Goal: Answer question/provide support

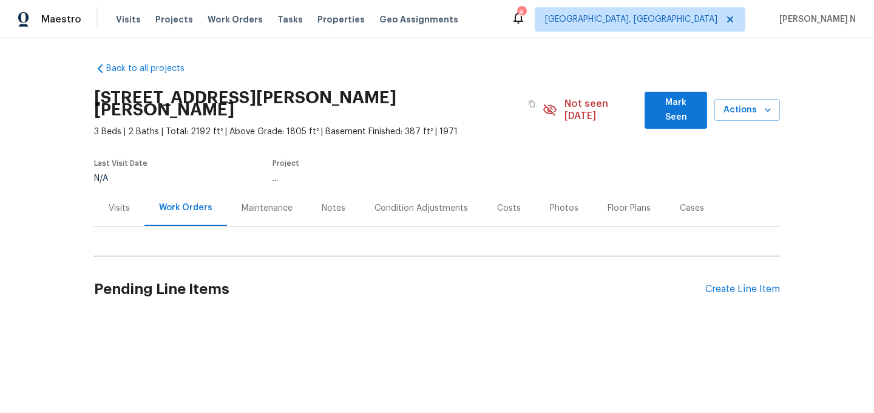
click at [264, 202] on div "Maintenance" at bounding box center [267, 208] width 80 height 36
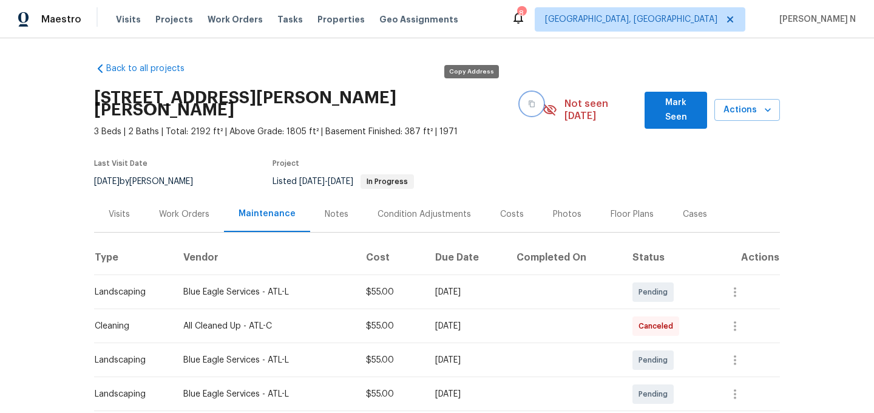
click at [521, 101] on button "button" at bounding box center [532, 104] width 22 height 22
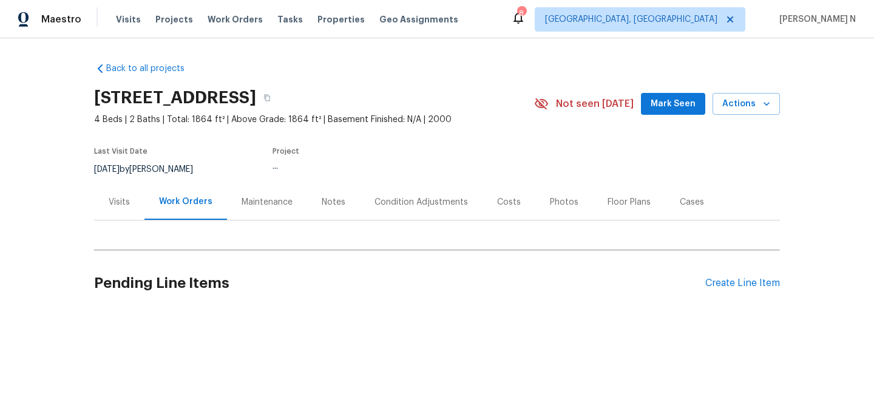
click at [296, 203] on div "Maintenance" at bounding box center [267, 202] width 80 height 36
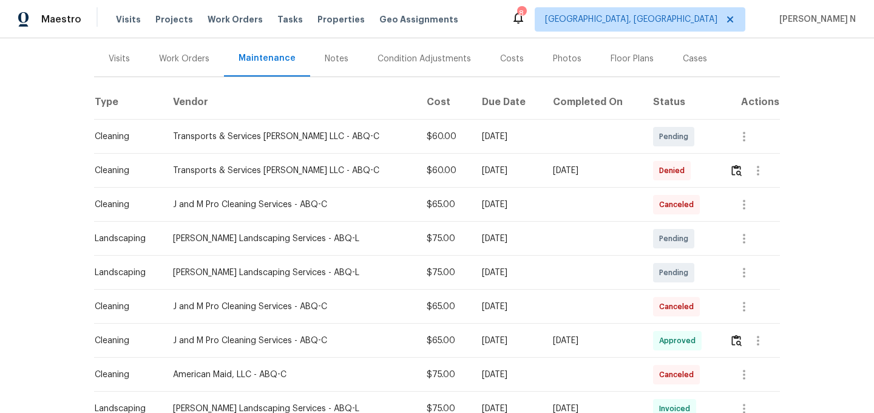
scroll to position [104, 0]
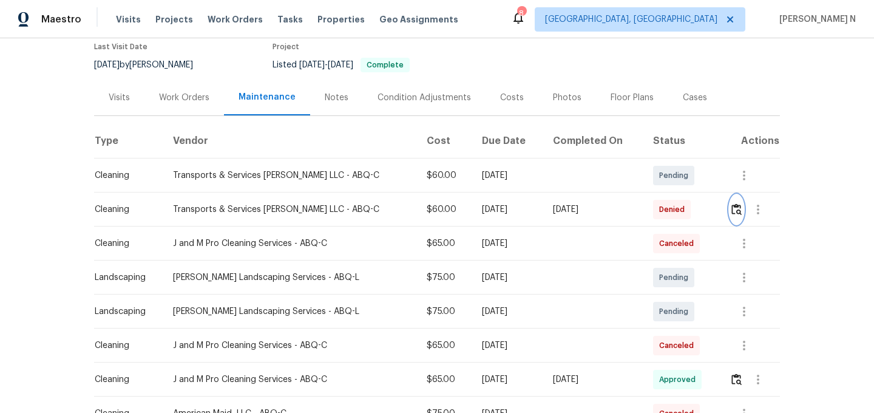
click at [729, 208] on button "button" at bounding box center [736, 209] width 14 height 29
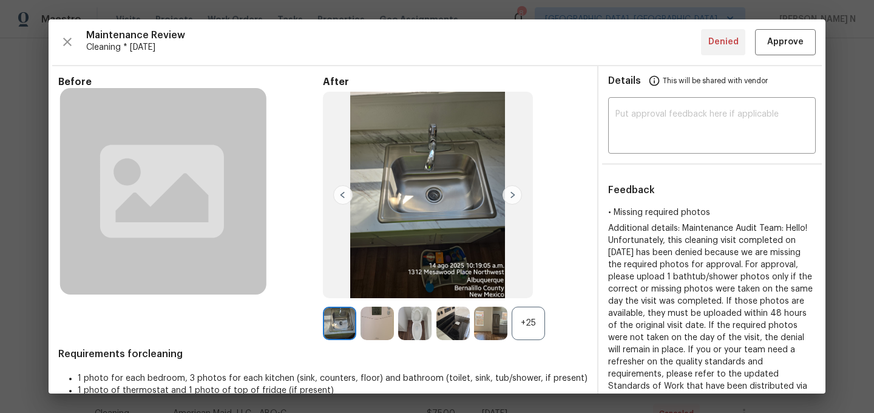
click at [541, 329] on div "+25" at bounding box center [528, 322] width 33 height 33
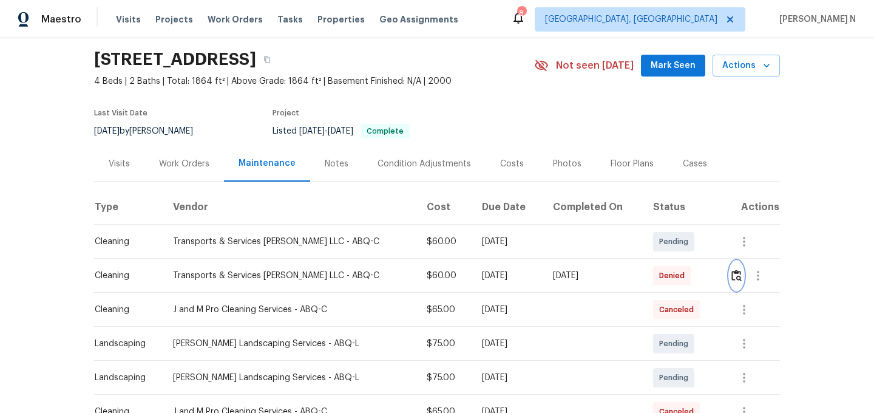
scroll to position [64, 0]
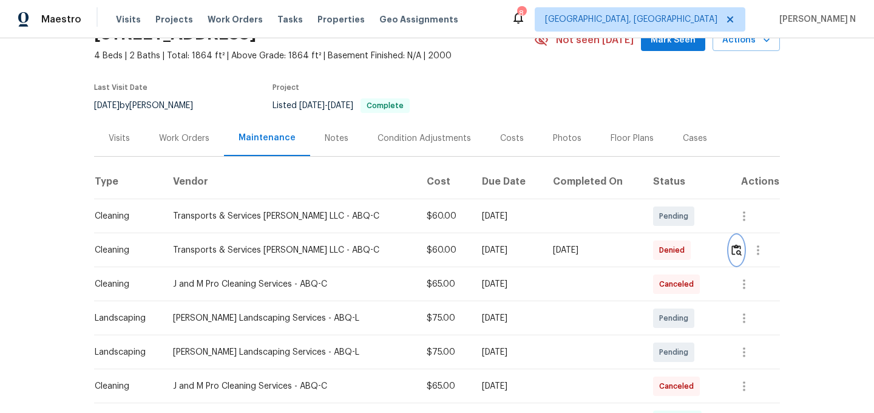
click at [733, 251] on img "button" at bounding box center [736, 250] width 10 height 12
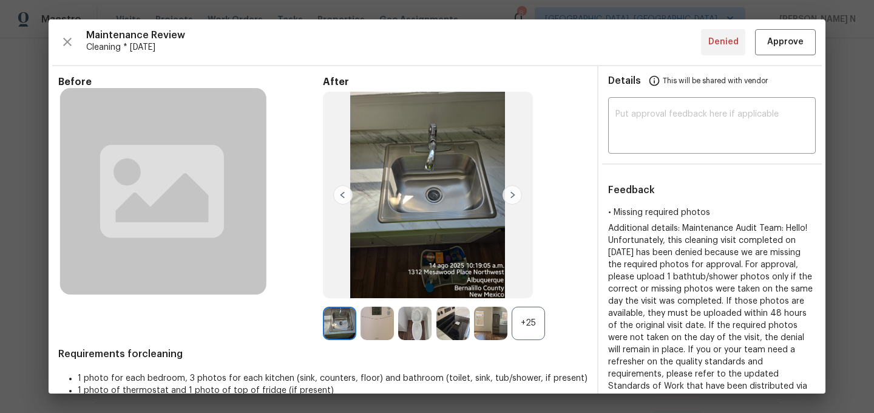
click at [535, 322] on div "+25" at bounding box center [528, 322] width 33 height 33
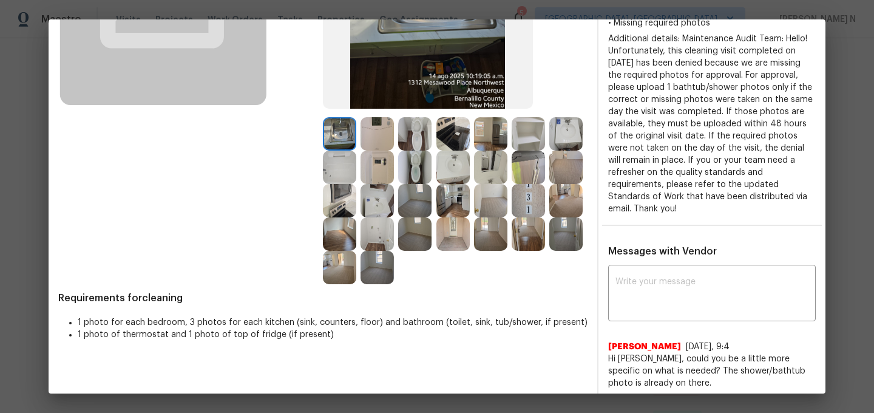
scroll to position [181, 0]
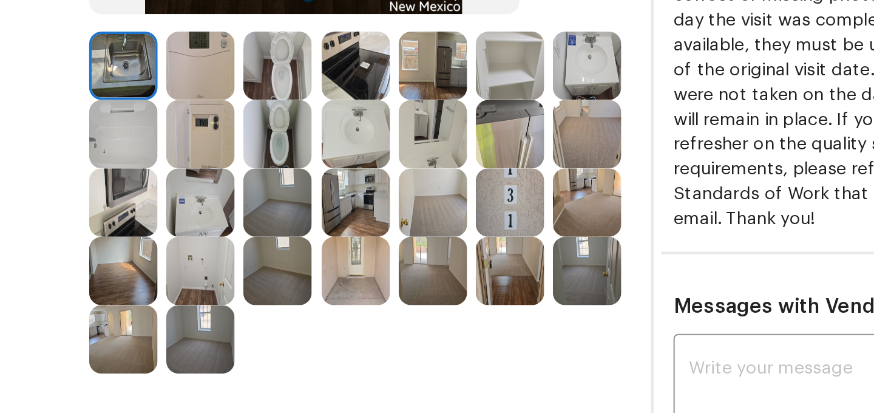
click at [493, 174] on img at bounding box center [490, 174] width 33 height 33
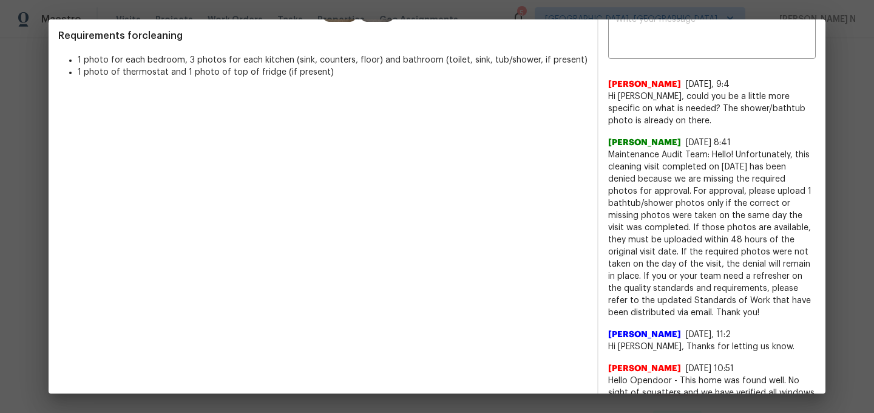
scroll to position [431, 0]
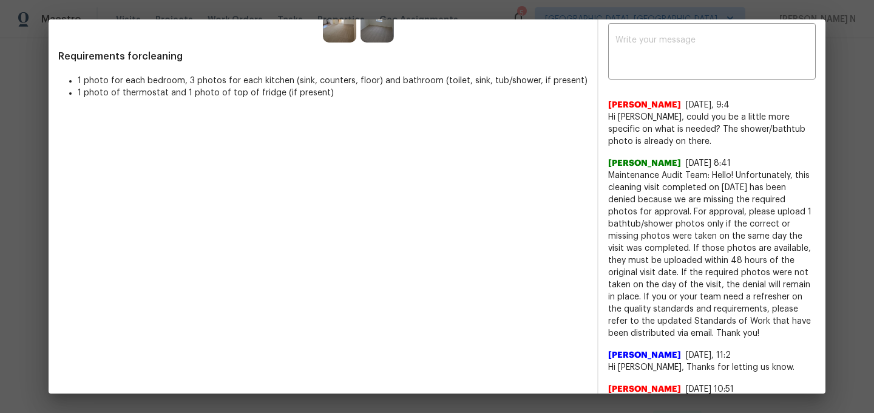
click at [631, 177] on span "Maintenance Audit Team: Hello! Unfortunately, this cleaning visit completed on …" at bounding box center [712, 254] width 208 height 170
drag, startPoint x: 631, startPoint y: 177, endPoint x: 734, endPoint y: 174, distance: 102.6
click at [734, 174] on span "Maintenance Audit Team: Hello! Unfortunately, this cleaning visit completed on …" at bounding box center [712, 254] width 208 height 170
copy span "Maintenance Audit Team: Hello!"
click at [672, 61] on textarea at bounding box center [711, 53] width 193 height 34
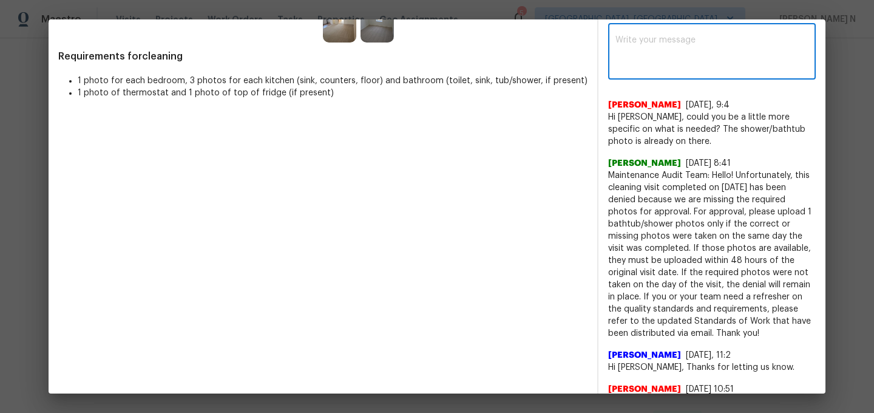
paste textarea "Maintenance Audit Team: Hello!"
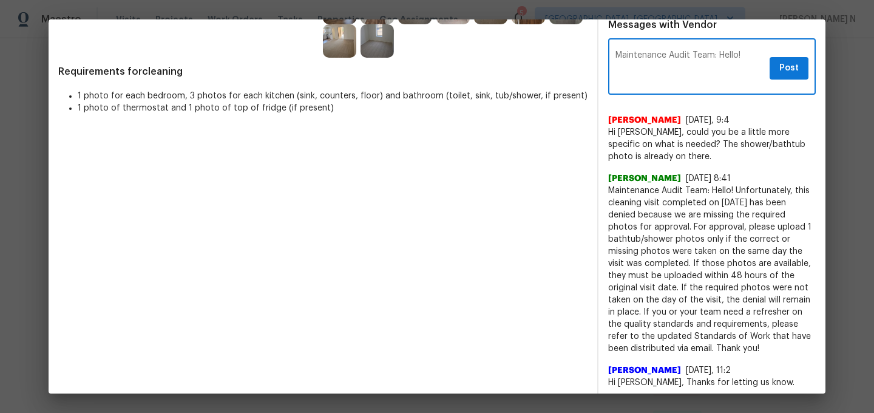
scroll to position [415, 0]
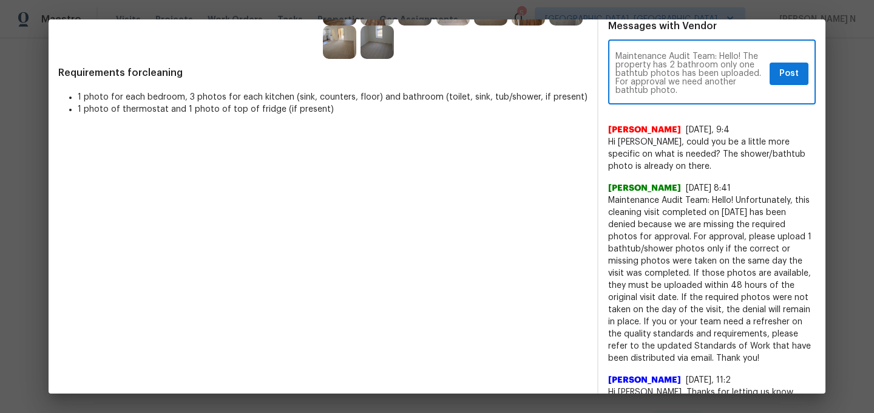
paste textarea "As per our updated SWO the photos must be uploaded within 48 hours of the origi…"
type textarea "Maintenance Audit Team: Hello! The property has 2 bathroom only one bathtub pho…"
click at [784, 78] on span "Post" at bounding box center [788, 73] width 19 height 15
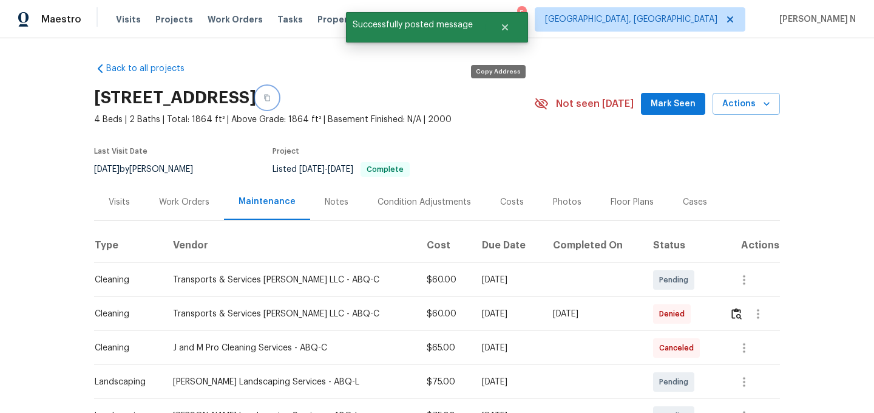
click at [278, 106] on button "button" at bounding box center [267, 98] width 22 height 22
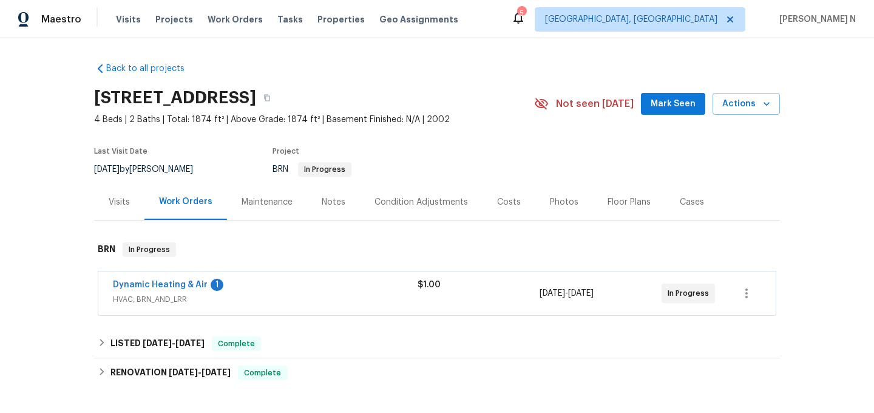
click at [257, 198] on div "Maintenance" at bounding box center [267, 202] width 51 height 12
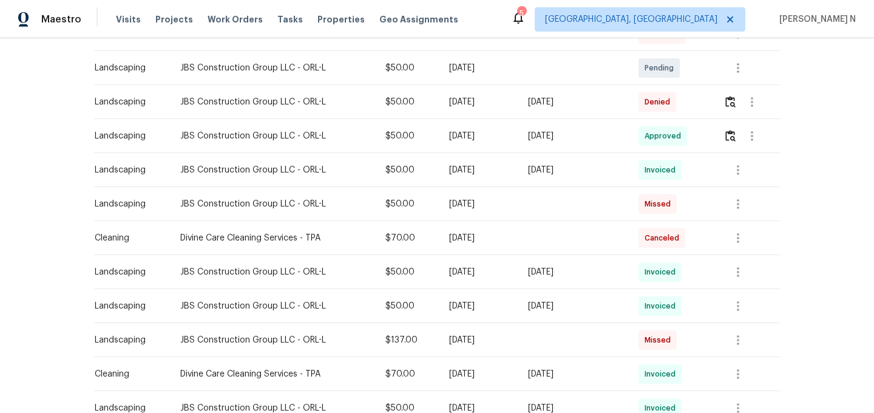
scroll to position [193, 0]
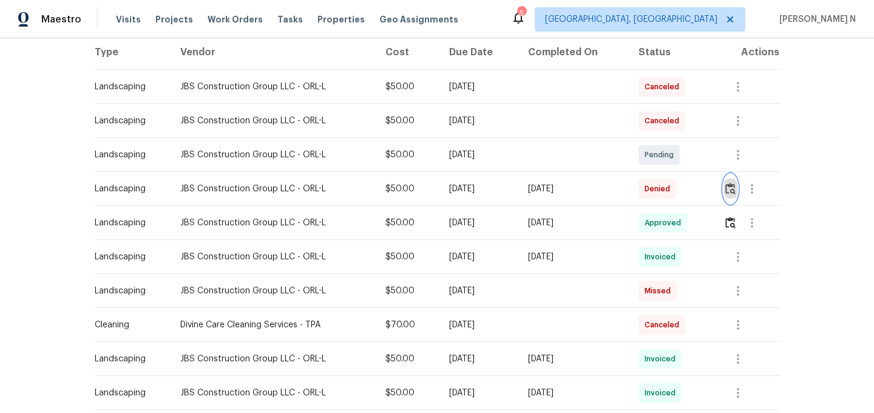
click at [727, 188] on button "button" at bounding box center [730, 188] width 14 height 29
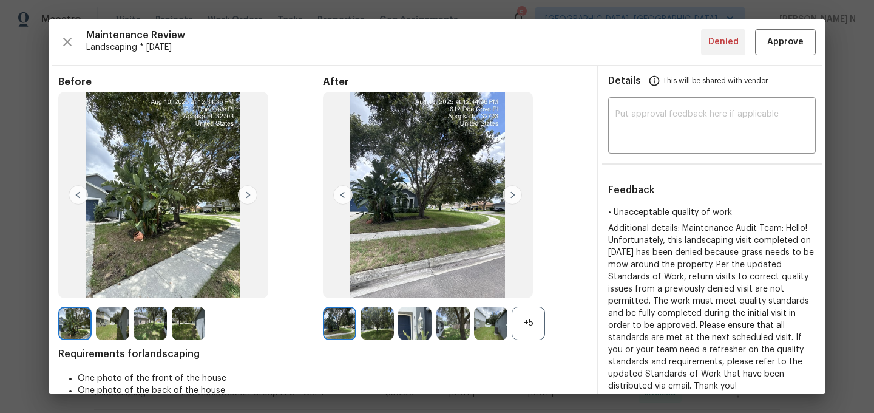
click at [527, 310] on div "+5" at bounding box center [528, 322] width 33 height 33
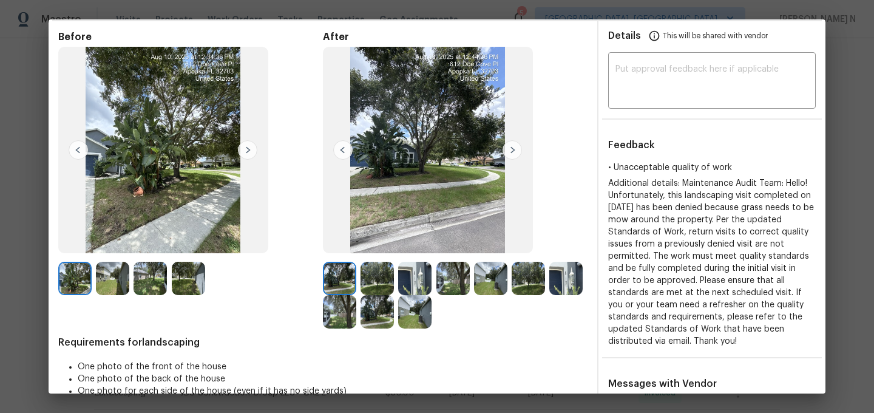
scroll to position [46, 0]
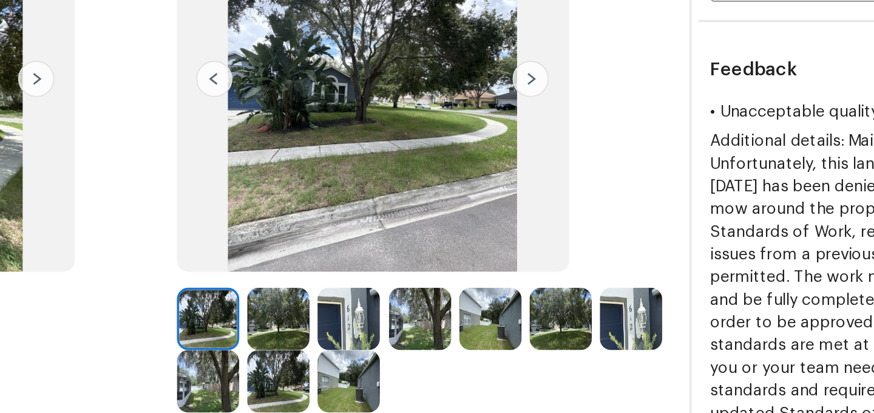
click at [376, 274] on img at bounding box center [376, 277] width 33 height 33
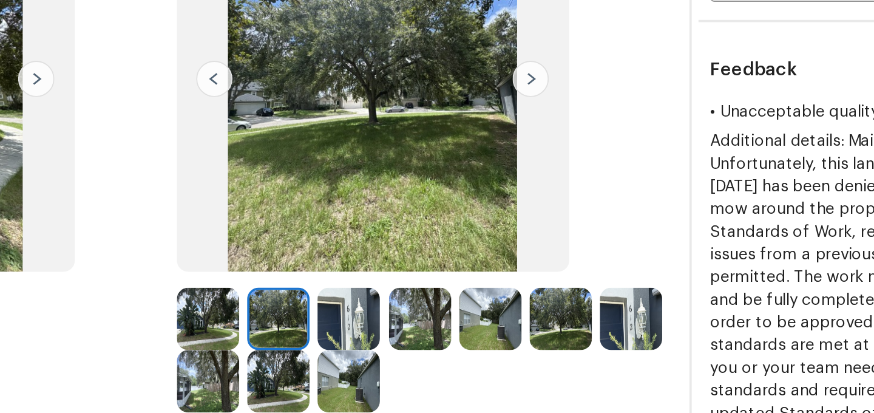
click at [449, 282] on img at bounding box center [452, 277] width 33 height 33
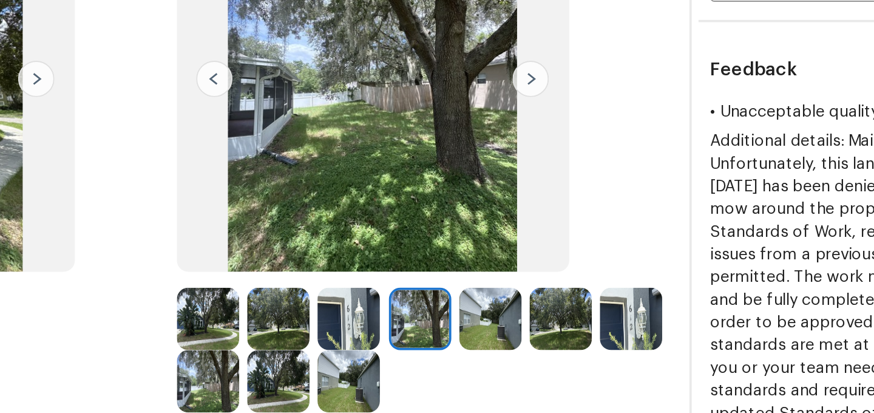
click at [498, 286] on img at bounding box center [490, 277] width 33 height 33
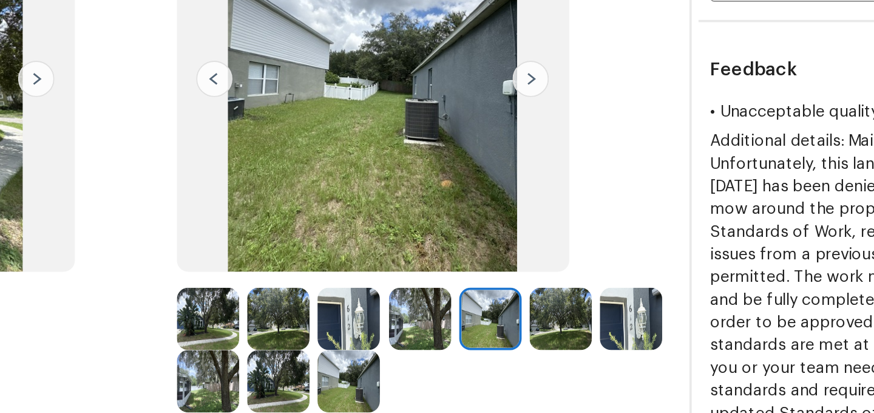
click at [532, 283] on img at bounding box center [528, 277] width 33 height 33
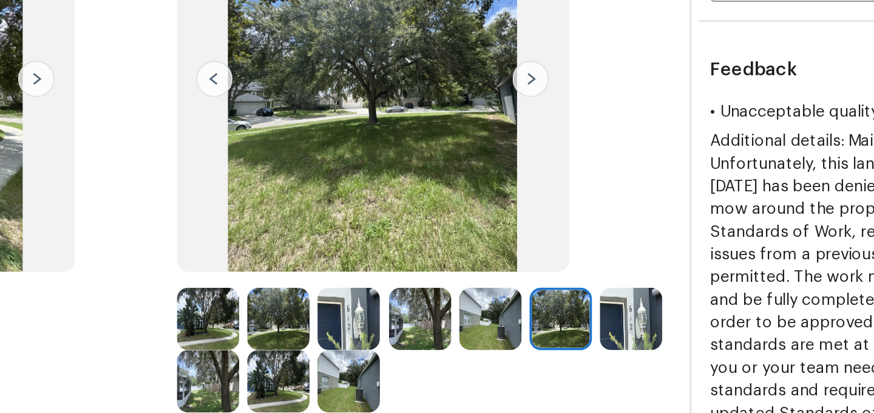
click at [560, 282] on img at bounding box center [565, 277] width 33 height 33
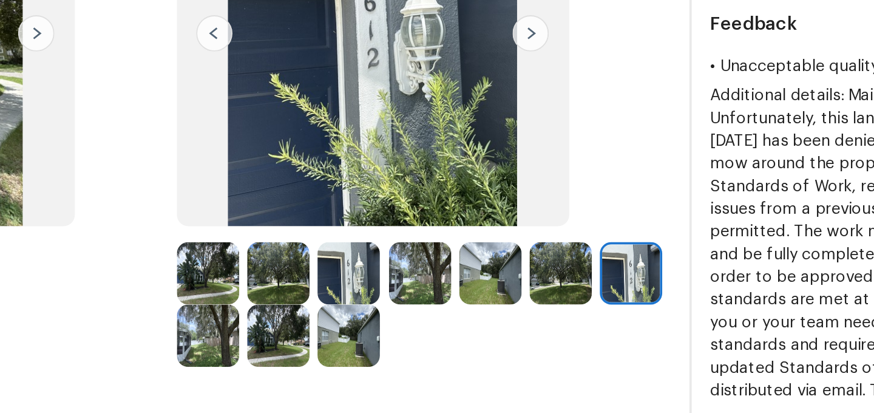
scroll to position [84, 0]
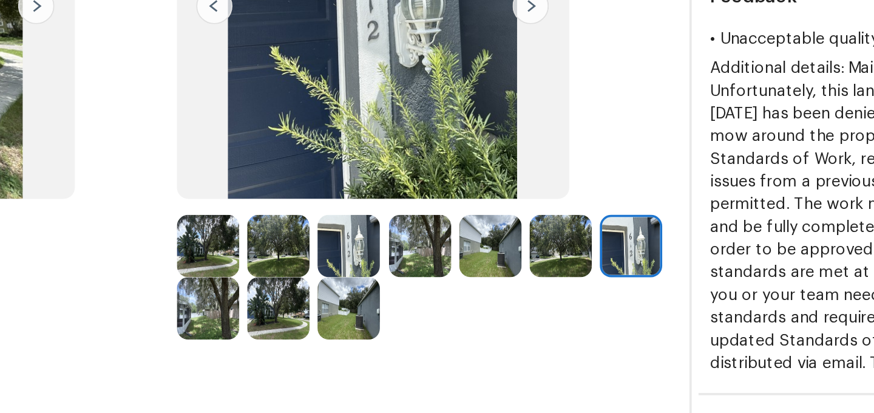
click at [350, 276] on img at bounding box center [339, 272] width 33 height 33
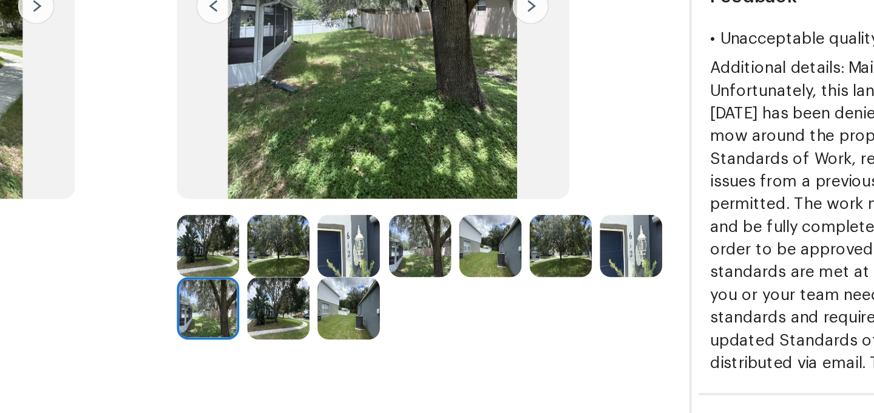
click at [377, 277] on img at bounding box center [376, 272] width 33 height 33
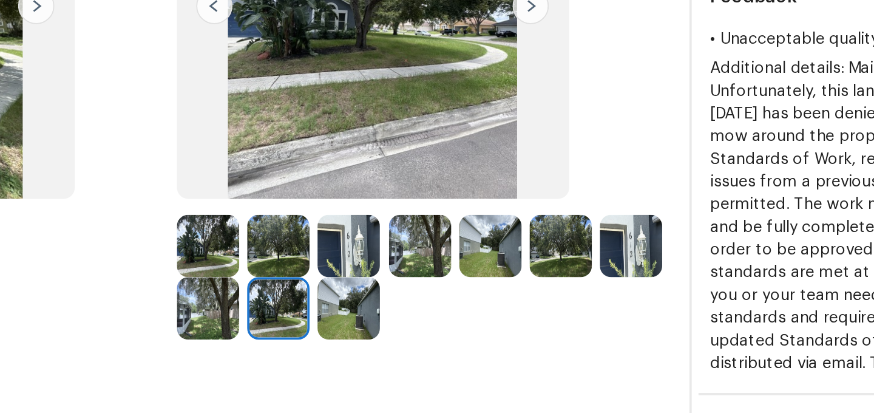
click at [417, 276] on img at bounding box center [414, 272] width 33 height 33
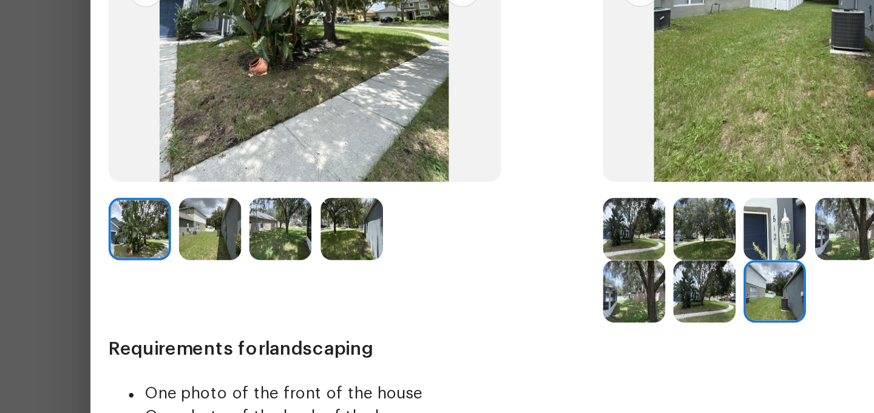
scroll to position [56, 0]
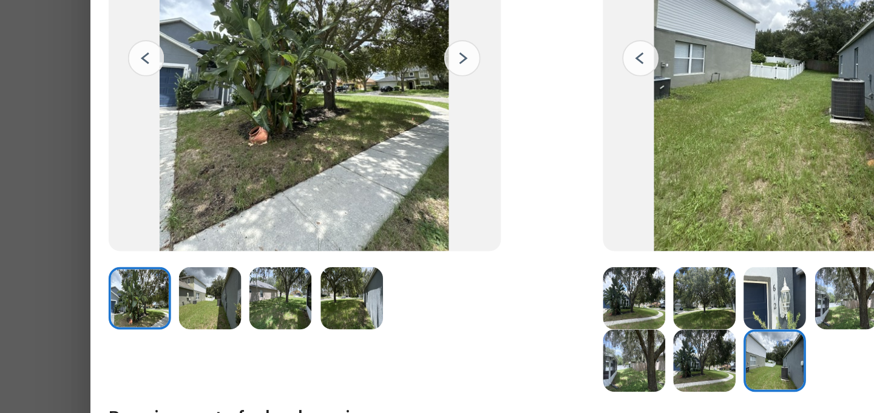
click at [115, 262] on img at bounding box center [112, 266] width 33 height 33
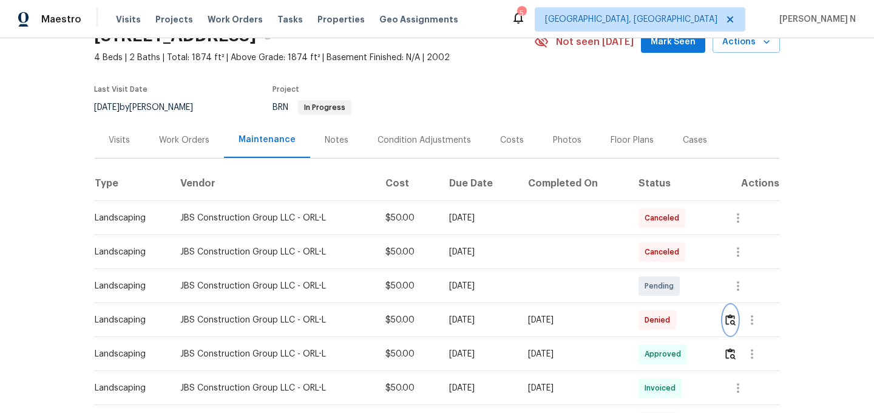
scroll to position [0, 0]
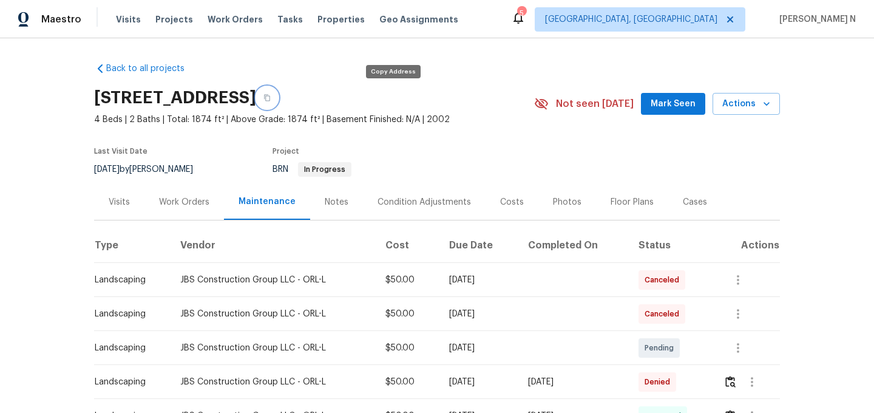
click at [271, 101] on icon "button" at bounding box center [266, 97] width 7 height 7
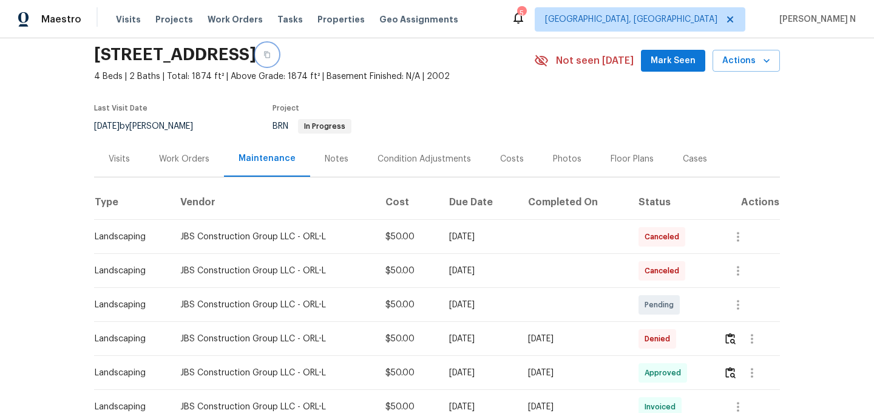
scroll to position [89, 0]
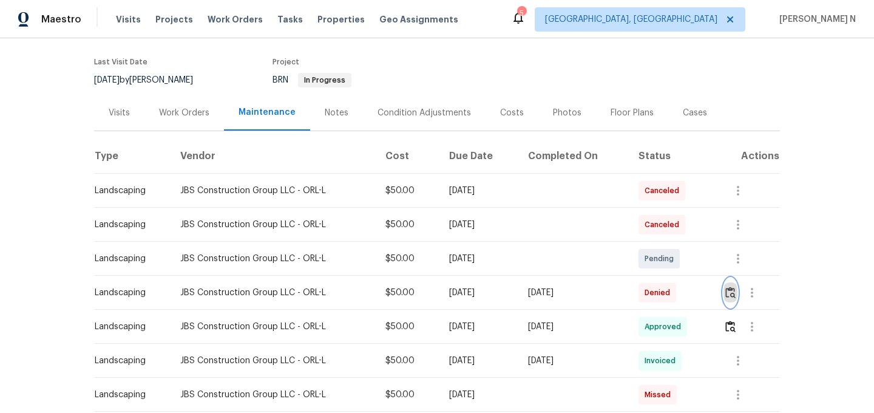
click at [733, 291] on img "button" at bounding box center [730, 292] width 10 height 12
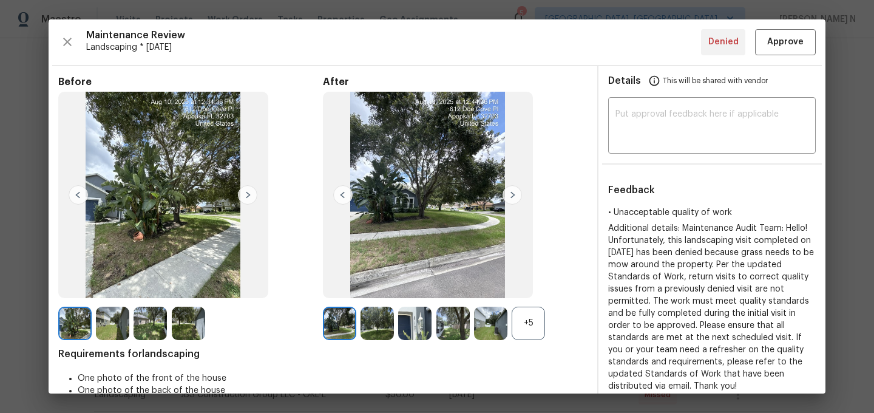
click at [530, 310] on div "+5" at bounding box center [528, 322] width 33 height 33
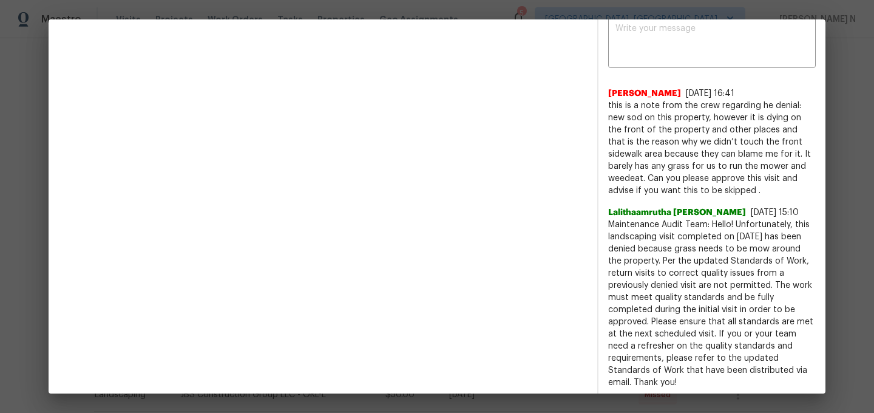
scroll to position [433, 0]
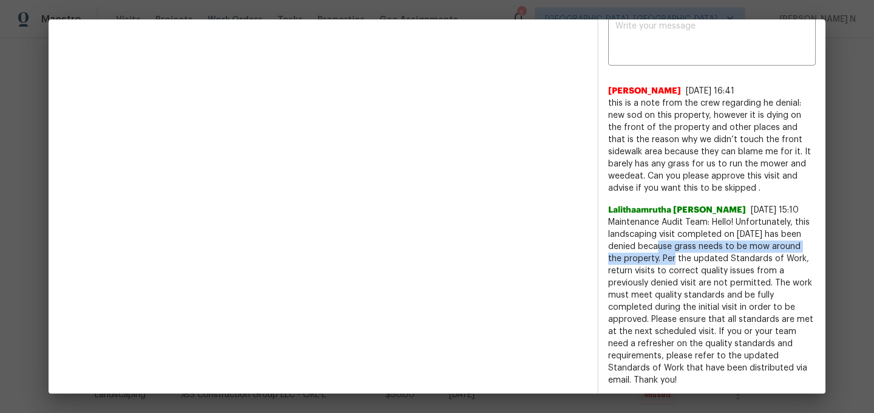
drag, startPoint x: 661, startPoint y: 246, endPoint x: 689, endPoint y: 262, distance: 32.9
click at [689, 262] on span "Maintenance Audit Team: Hello! Unfortunately, this landscaping visit completed …" at bounding box center [712, 301] width 208 height 170
copy span "because grass needs to be mow around the property."
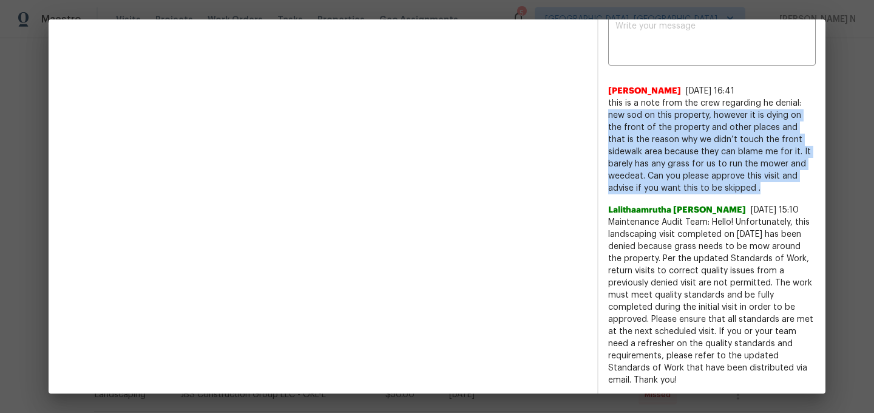
drag, startPoint x: 609, startPoint y: 115, endPoint x: 683, endPoint y: 186, distance: 102.6
click at [683, 186] on span "this is a note from the crew regarding he denial: new sod on this property, how…" at bounding box center [712, 145] width 208 height 97
copy span "new sod on this property, however it is dying on the front of the property and …"
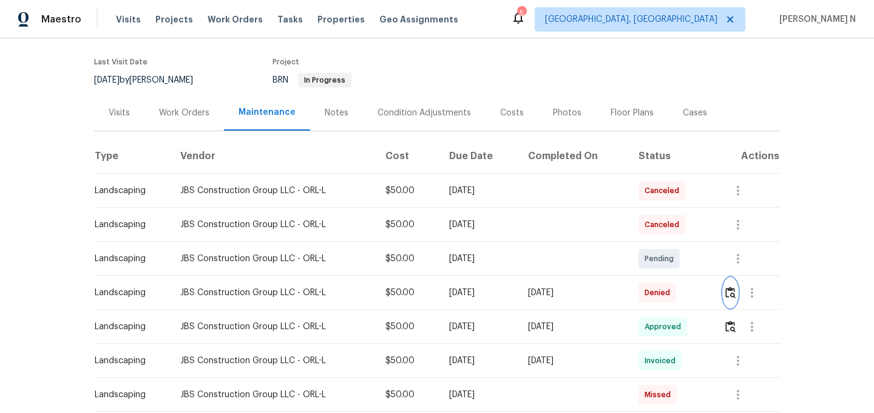
scroll to position [0, 0]
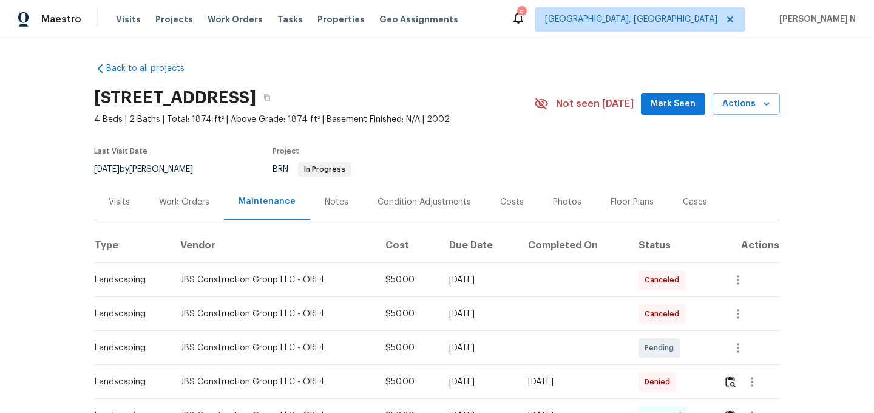
click at [399, 104] on div "612 Doe Cove Pl, Apopka, FL 32703" at bounding box center [314, 98] width 440 height 32
click at [270, 95] on icon "button" at bounding box center [267, 98] width 6 height 7
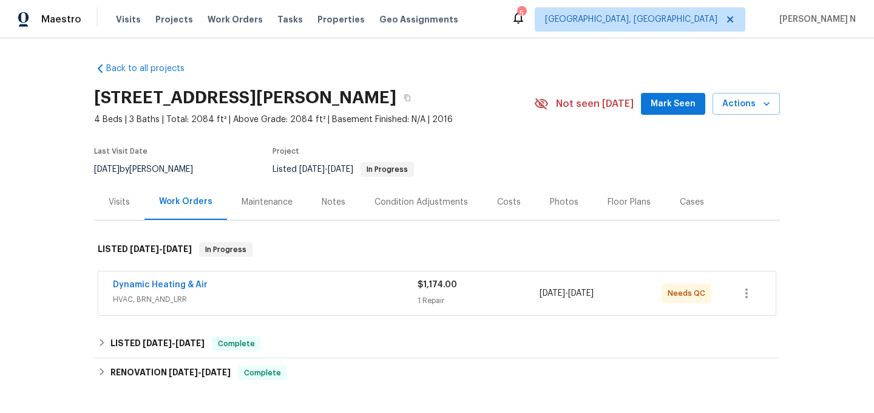
click at [256, 202] on div "Maintenance" at bounding box center [267, 202] width 51 height 12
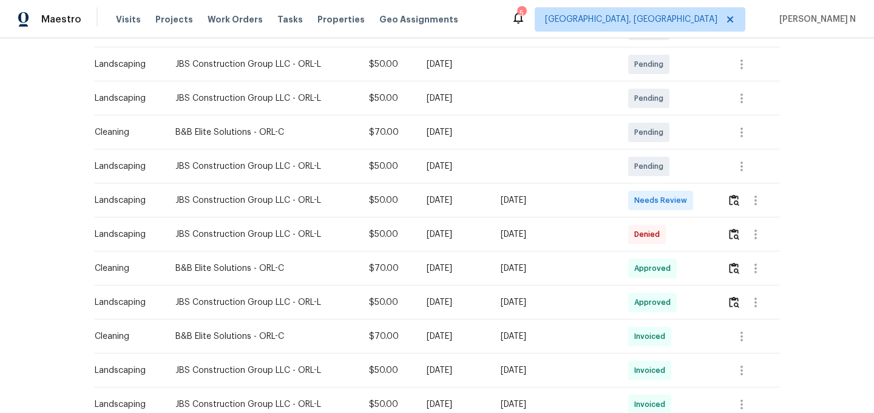
scroll to position [256, 0]
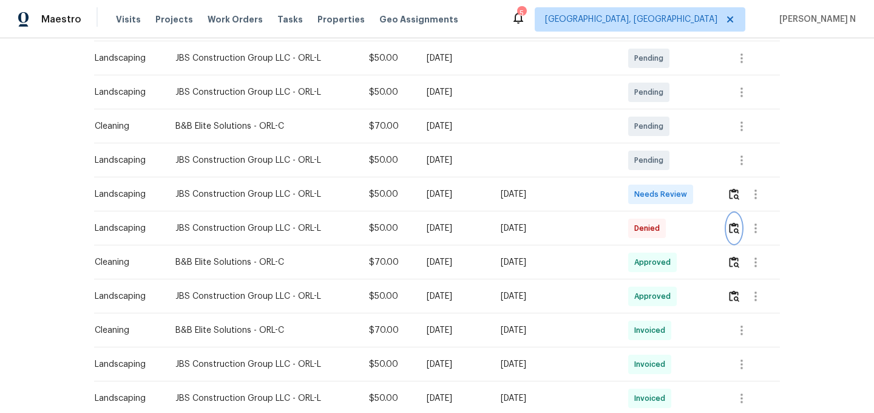
click at [736, 232] on img "button" at bounding box center [734, 228] width 10 height 12
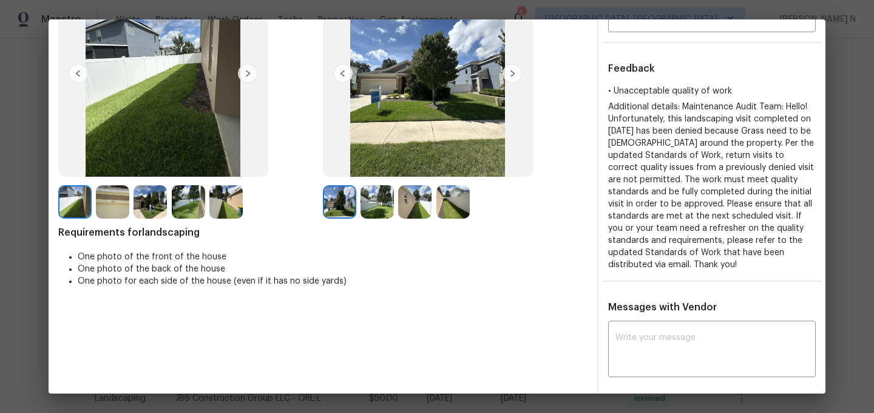
scroll to position [93, 0]
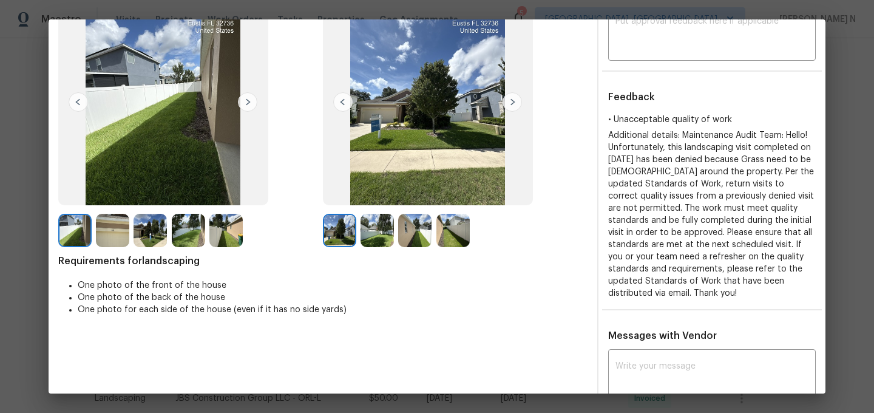
click at [377, 228] on img at bounding box center [376, 230] width 33 height 33
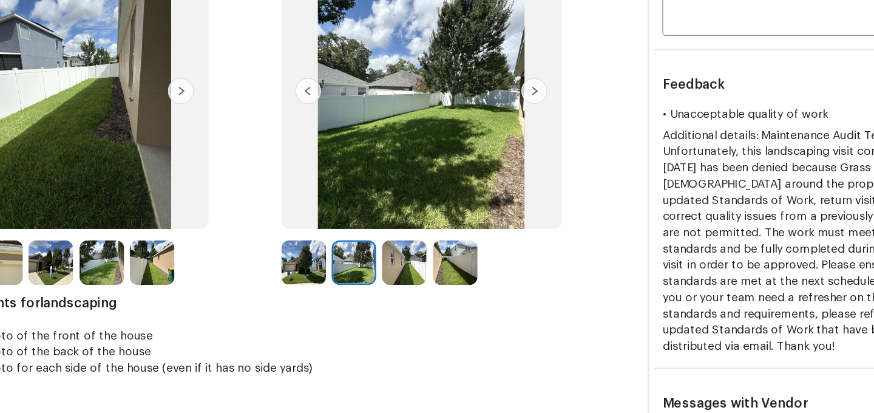
click at [408, 239] on img at bounding box center [414, 230] width 33 height 33
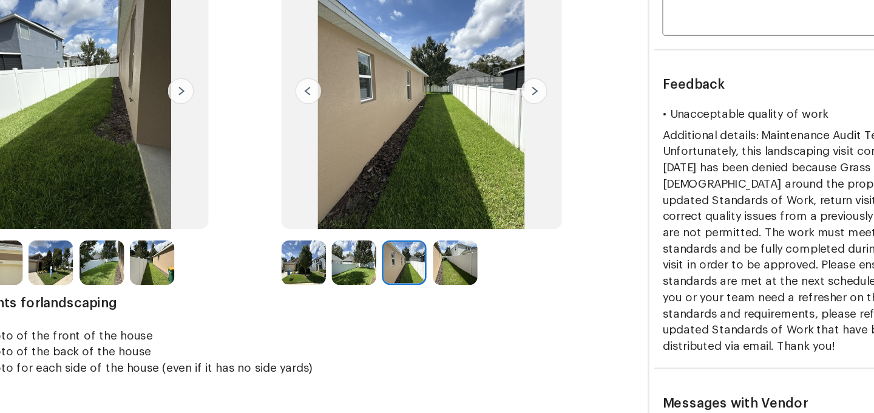
click at [448, 228] on img at bounding box center [452, 230] width 33 height 33
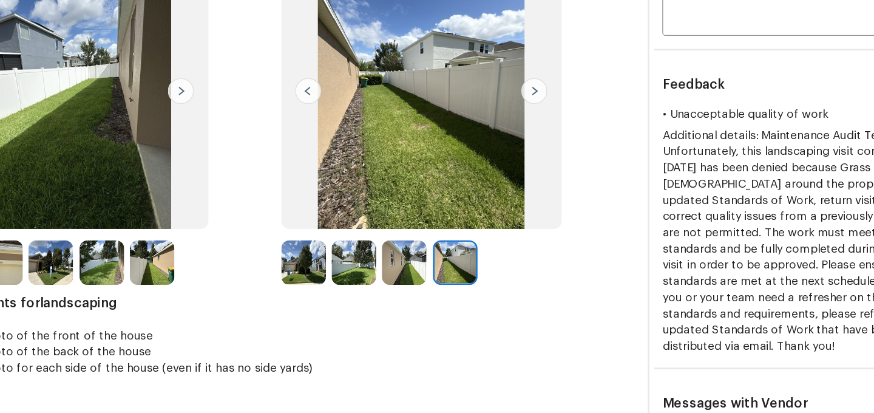
click at [376, 229] on img at bounding box center [376, 230] width 33 height 33
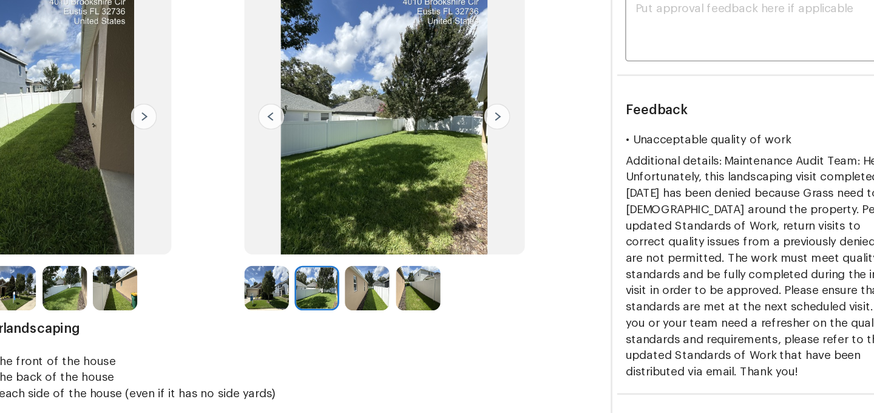
scroll to position [78, 0]
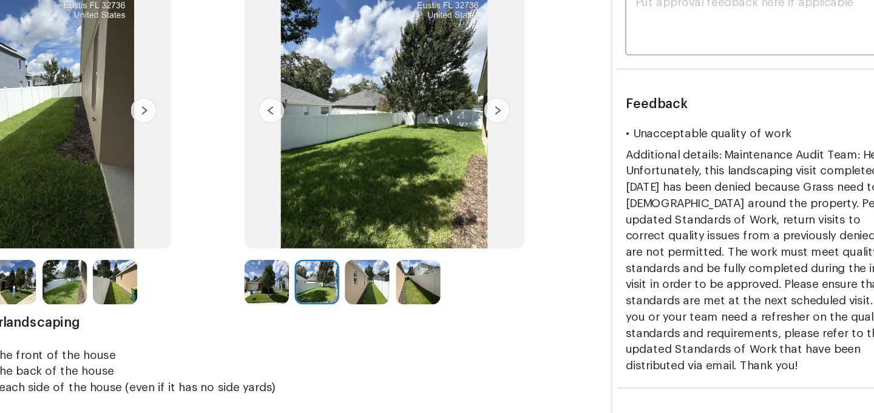
click at [337, 249] on img at bounding box center [339, 244] width 33 height 33
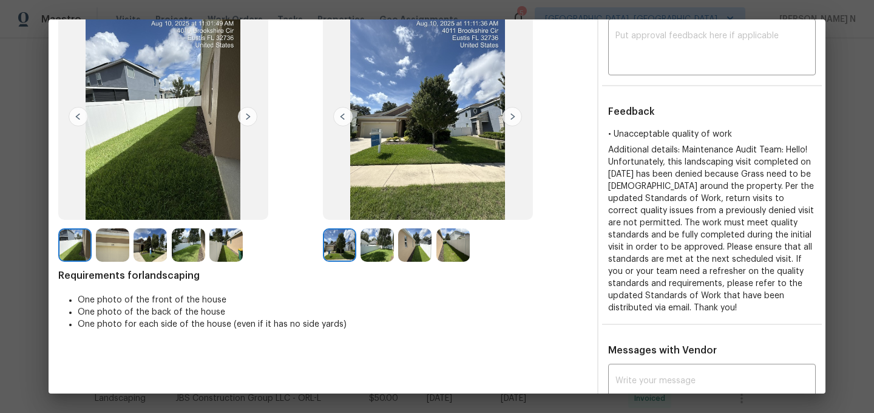
click at [387, 249] on img at bounding box center [376, 244] width 33 height 33
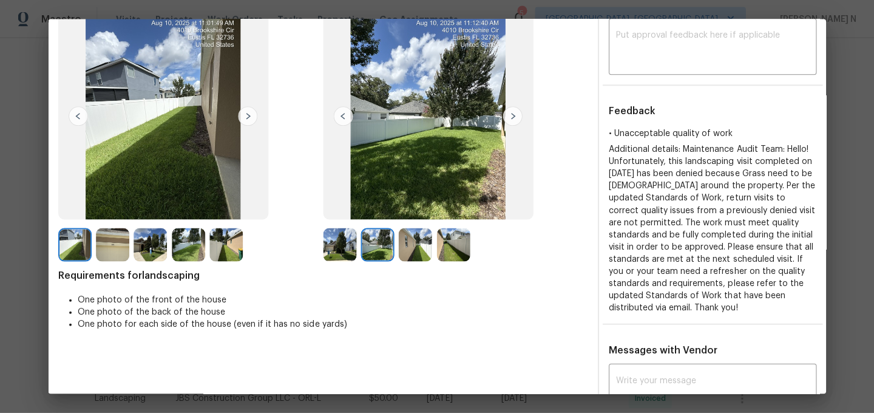
scroll to position [0, 0]
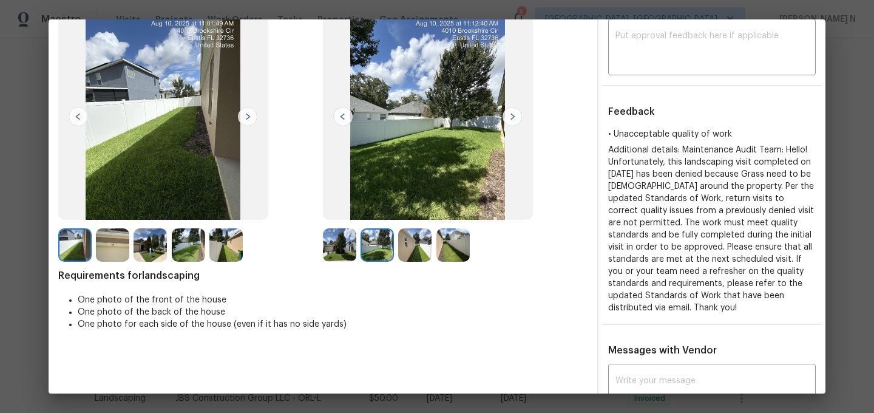
click at [334, 251] on img at bounding box center [339, 244] width 33 height 33
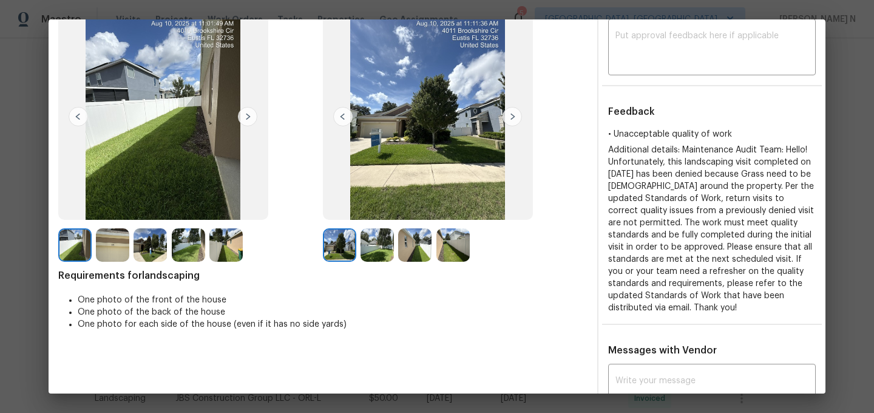
click at [371, 249] on img at bounding box center [376, 244] width 33 height 33
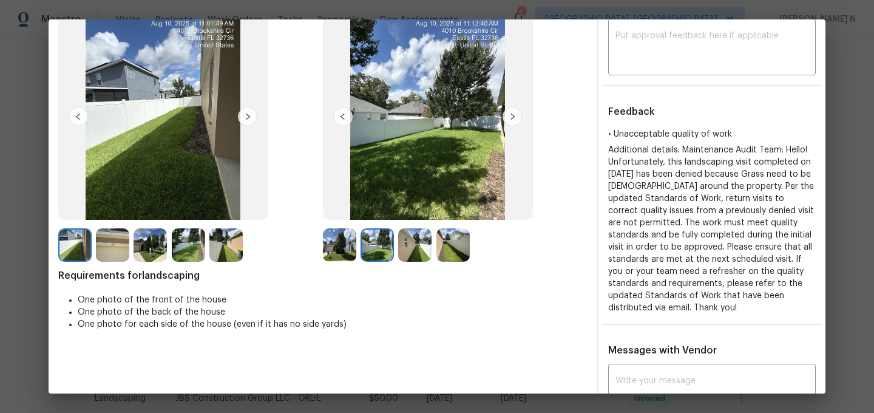
click at [415, 243] on img at bounding box center [414, 244] width 33 height 33
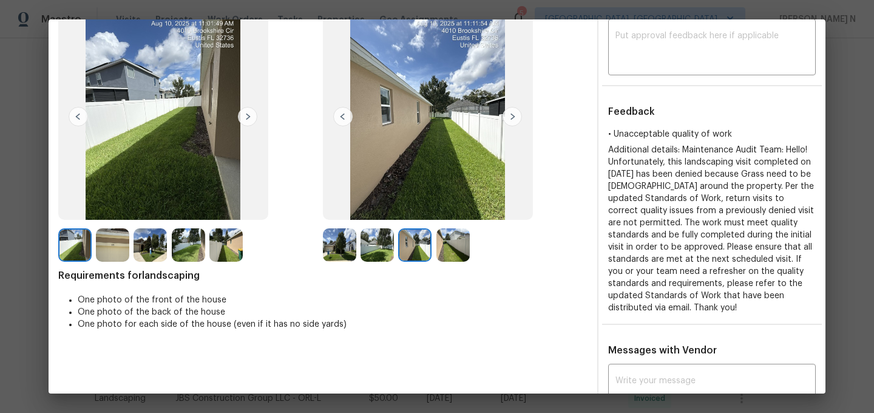
click at [449, 248] on img at bounding box center [452, 244] width 33 height 33
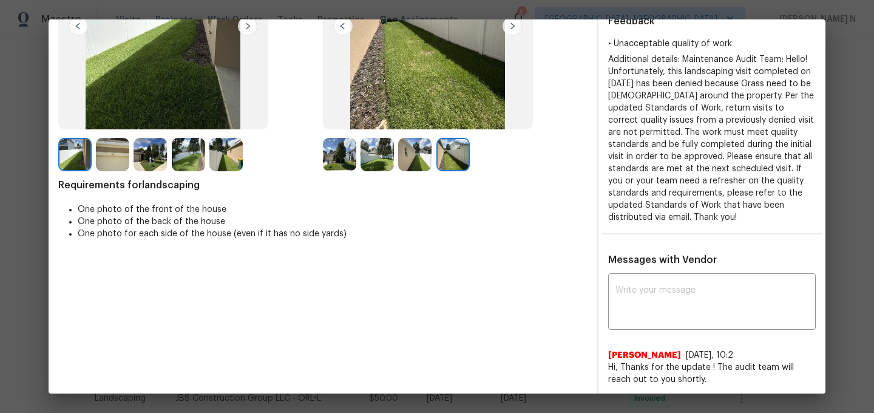
scroll to position [81, 0]
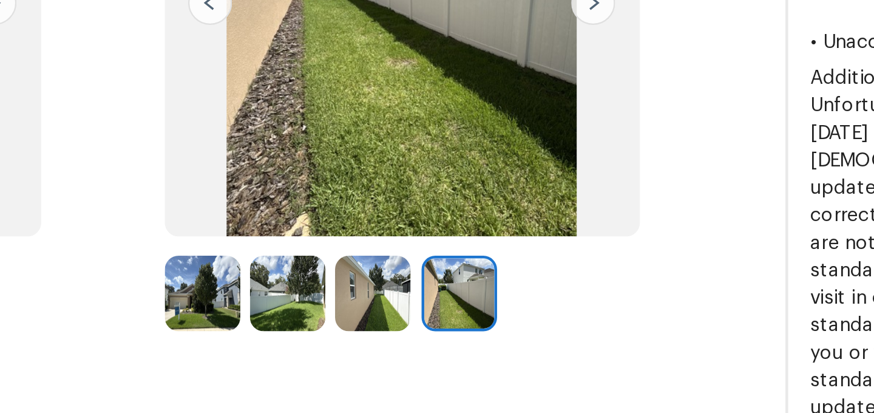
click at [370, 246] on img at bounding box center [376, 241] width 33 height 33
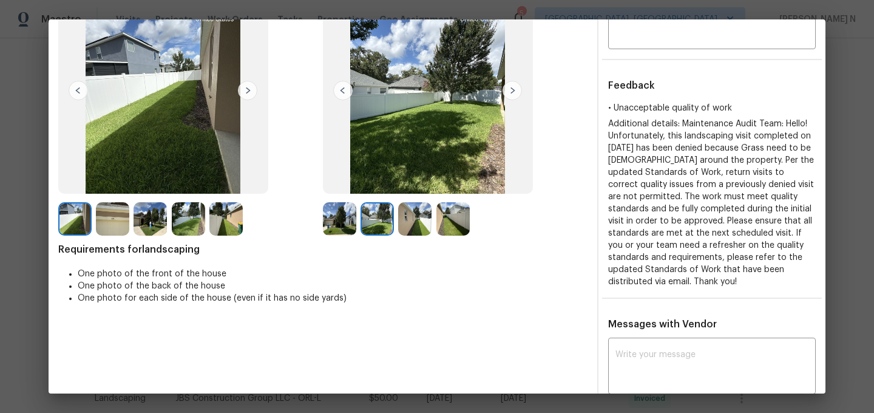
scroll to position [186, 0]
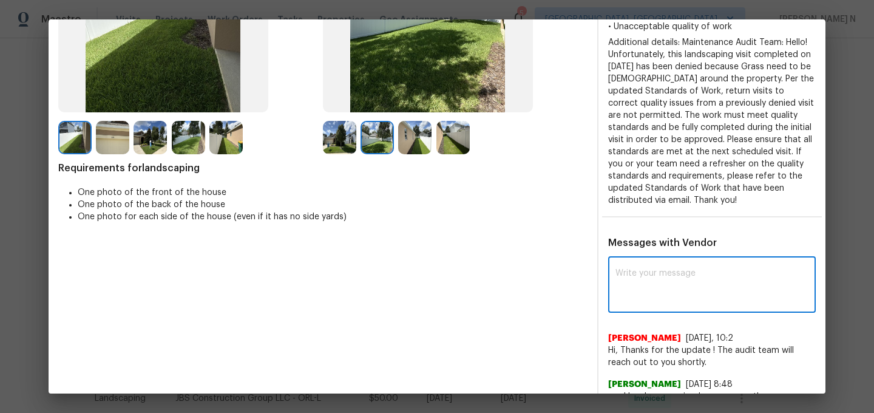
click at [697, 288] on textarea at bounding box center [711, 286] width 193 height 34
paste textarea "Maintenance Audit Team: Hello! Thank you for the feedback after further review …"
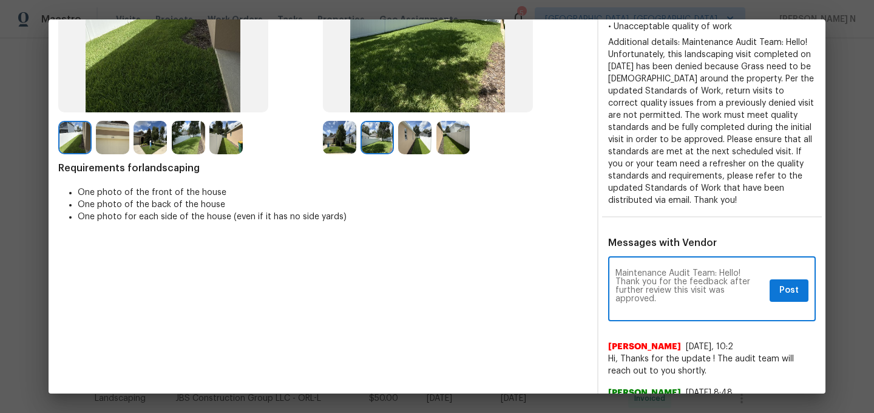
scroll to position [0, 0]
type textarea "Maintenance Audit Team: Hello! Thank you for the feedback after further review …"
click at [794, 291] on span "Post" at bounding box center [788, 290] width 19 height 15
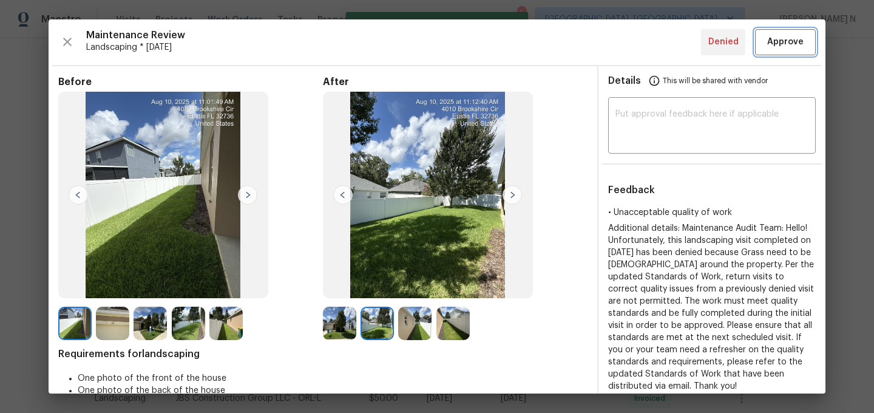
click at [790, 33] on button "Approve" at bounding box center [785, 42] width 61 height 26
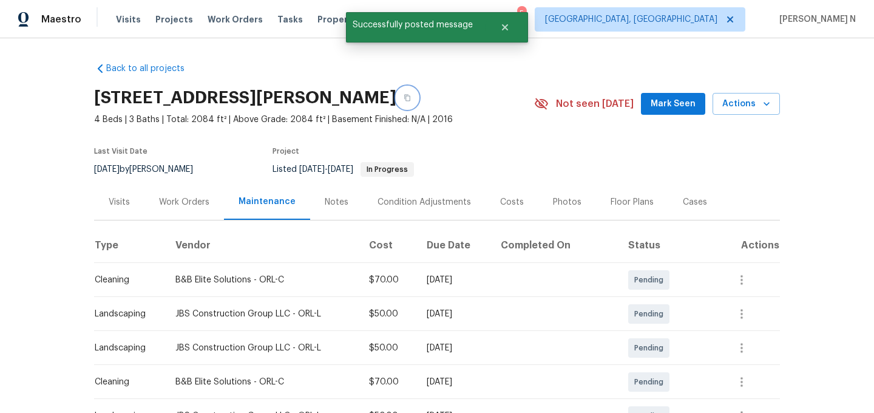
click at [408, 97] on icon "button" at bounding box center [407, 97] width 7 height 7
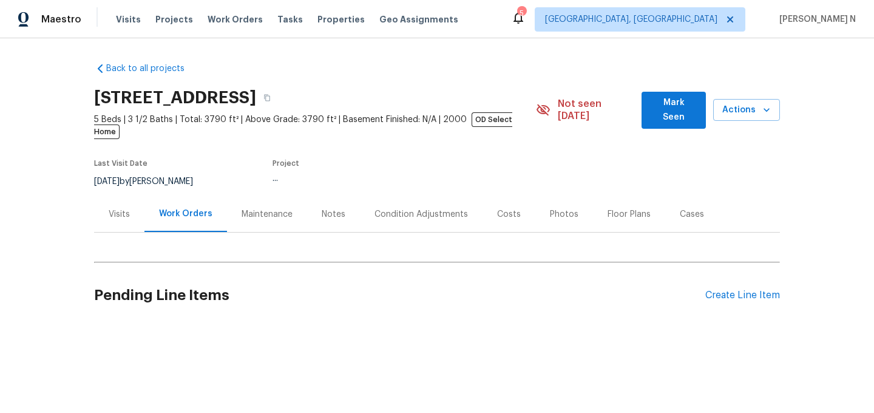
click at [270, 208] on div "Maintenance" at bounding box center [267, 214] width 51 height 12
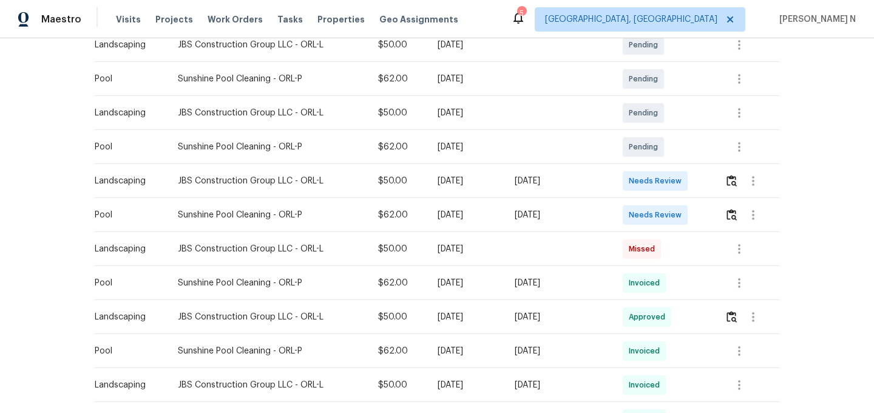
scroll to position [211, 0]
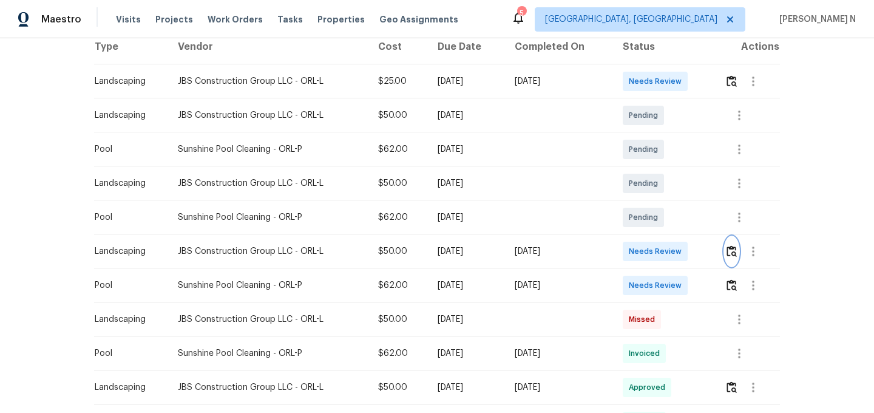
click at [731, 245] on img "button" at bounding box center [731, 251] width 10 height 12
click at [737, 75] on img "button" at bounding box center [731, 81] width 10 height 12
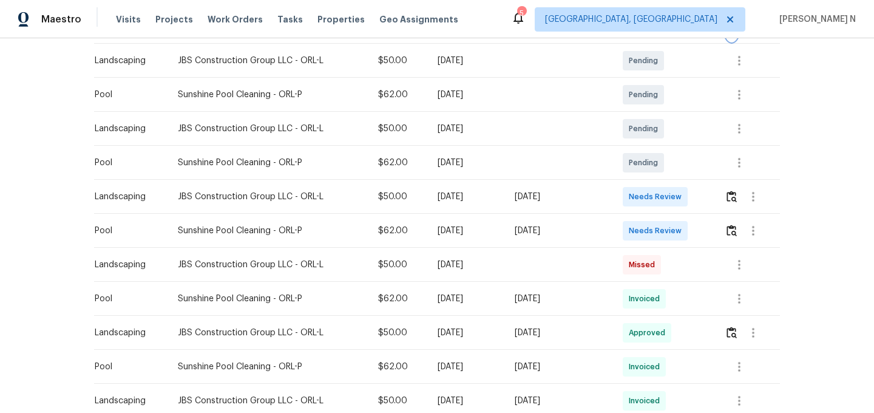
scroll to position [268, 0]
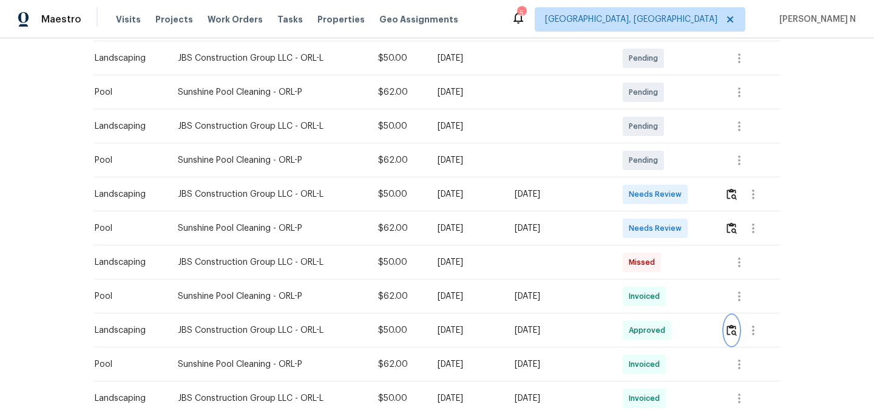
click at [730, 324] on img "button" at bounding box center [731, 330] width 10 height 12
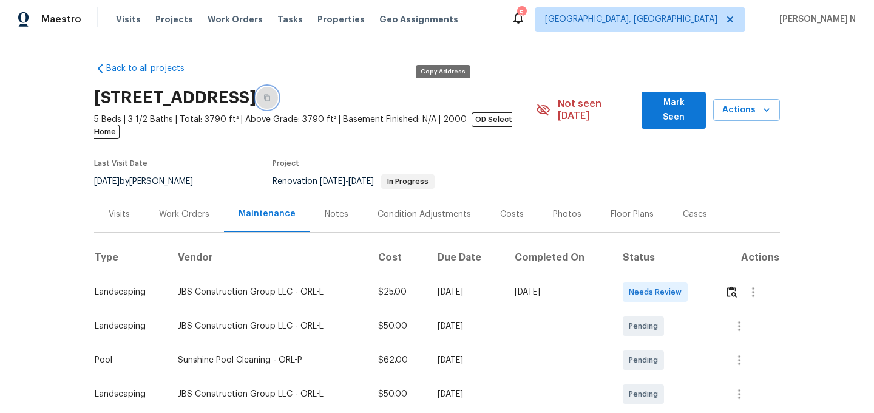
click at [278, 98] on button "button" at bounding box center [267, 98] width 22 height 22
click at [729, 277] on button "button" at bounding box center [732, 291] width 14 height 29
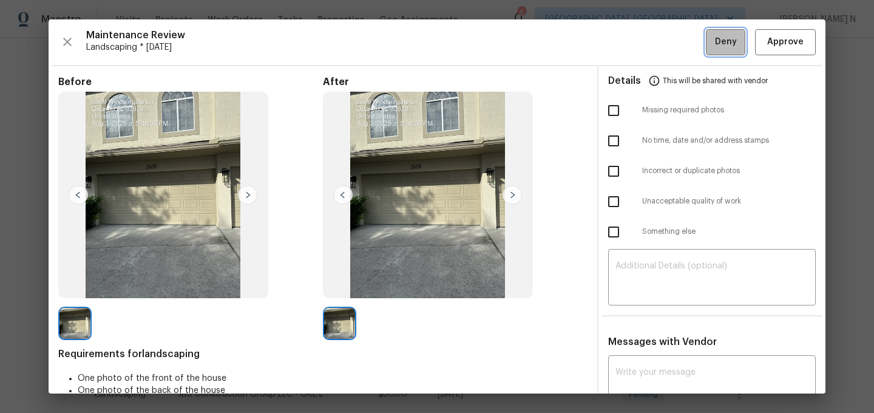
click at [729, 39] on span "Deny" at bounding box center [726, 42] width 22 height 15
